Goal: Entertainment & Leisure: Consume media (video, audio)

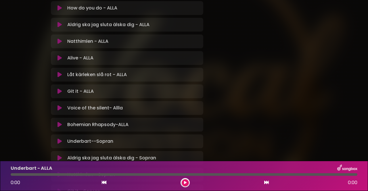
scroll to position [162, 0]
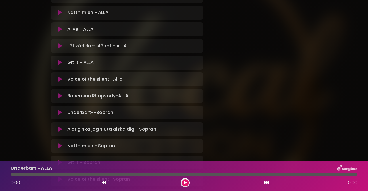
click at [59, 113] on icon at bounding box center [60, 113] width 4 height 6
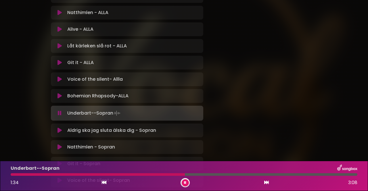
click at [186, 183] on icon at bounding box center [185, 182] width 2 height 3
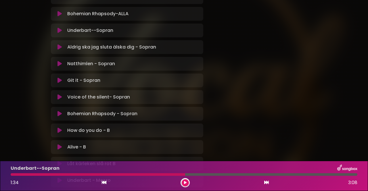
scroll to position [249, 0]
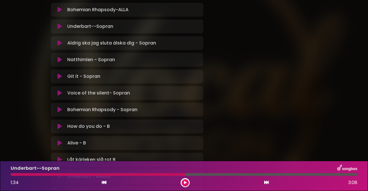
click at [58, 127] on icon at bounding box center [60, 127] width 4 height 6
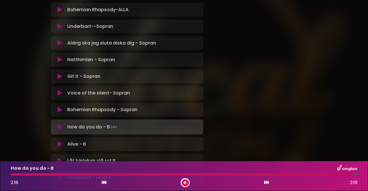
click at [189, 184] on button at bounding box center [185, 183] width 7 height 7
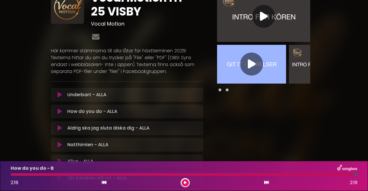
scroll to position [18, 0]
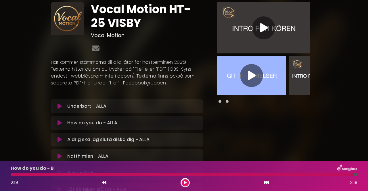
click at [261, 28] on icon at bounding box center [264, 28] width 8 height 10
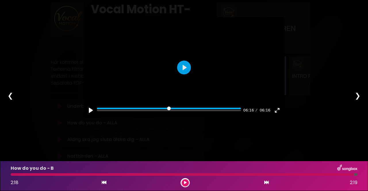
click at [186, 183] on icon at bounding box center [185, 182] width 3 height 3
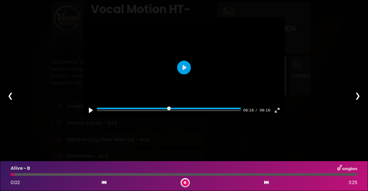
click at [186, 182] on button at bounding box center [185, 183] width 7 height 7
click at [186, 73] on button "Play" at bounding box center [184, 68] width 14 height 14
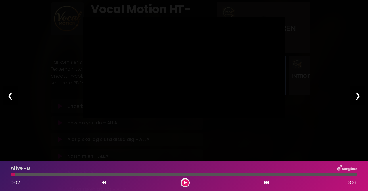
type input "*****"
click at [360, 95] on div "❯" at bounding box center [357, 96] width 15 height 20
type input "*****"
click at [358, 97] on div "❯" at bounding box center [357, 96] width 15 height 20
type input "***"
